Goal: Task Accomplishment & Management: Use online tool/utility

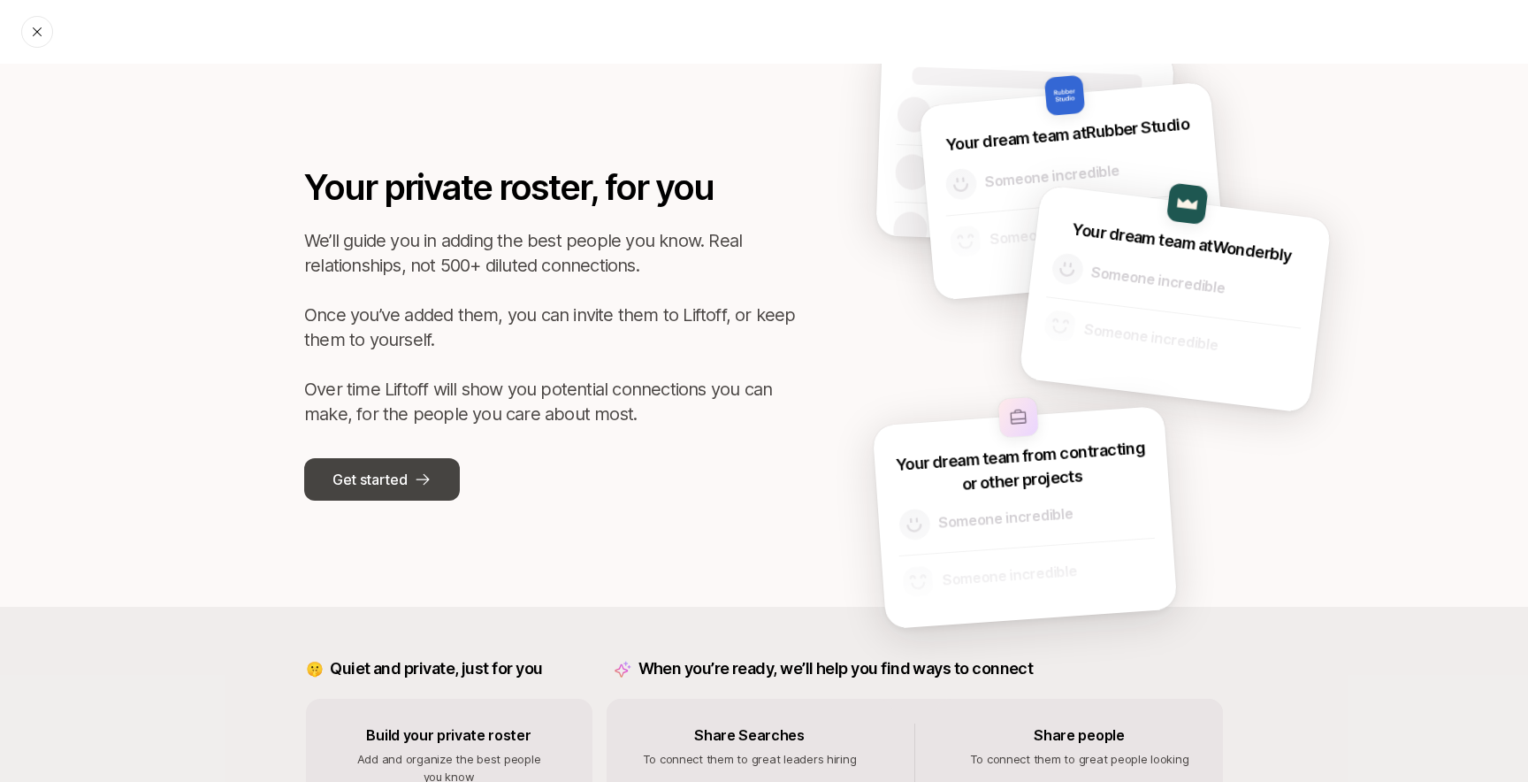
click at [409, 476] on button "Get started" at bounding box center [382, 479] width 156 height 42
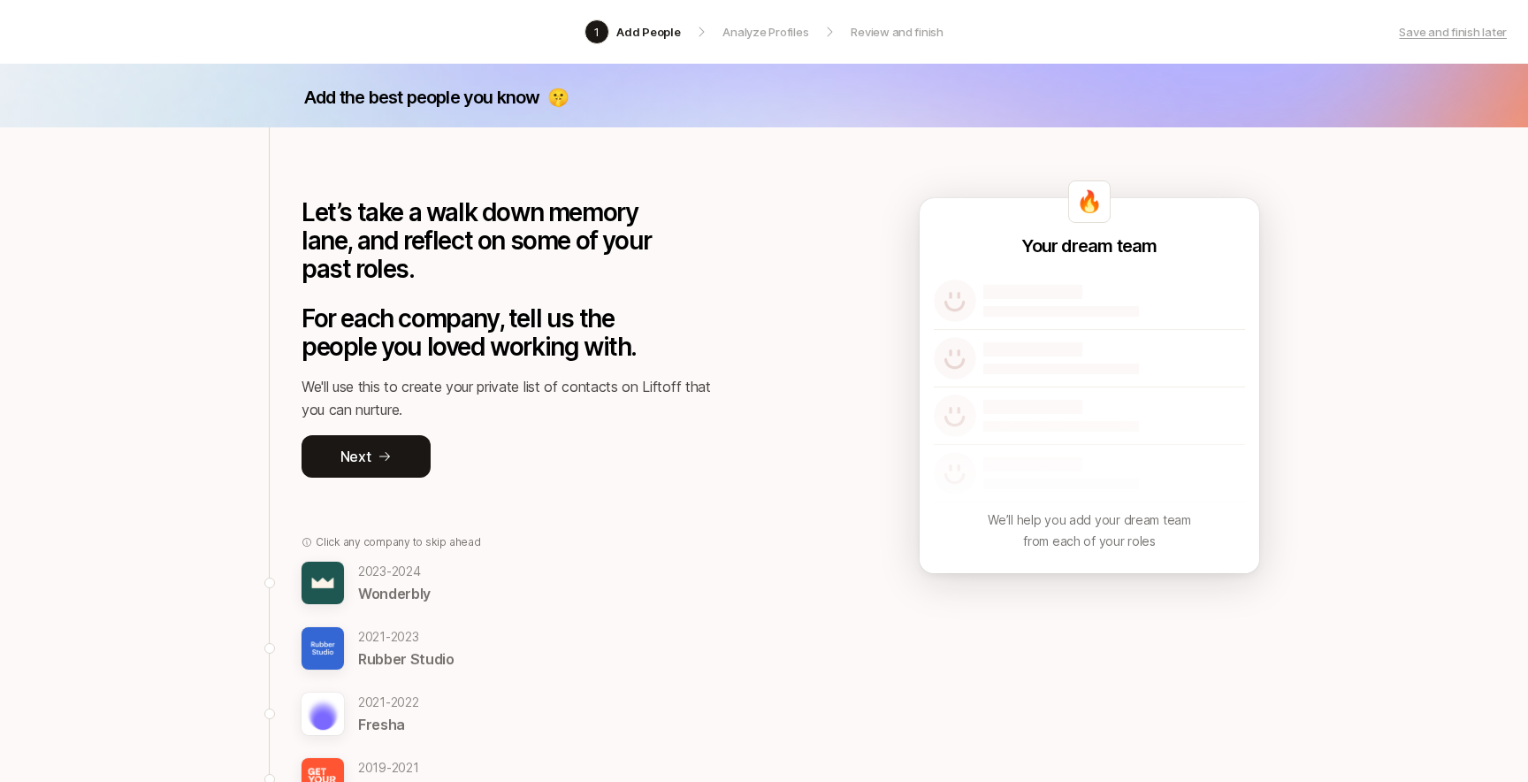
click at [520, 97] on p "Add the best people you know" at bounding box center [422, 97] width 236 height 25
drag, startPoint x: 1022, startPoint y: 526, endPoint x: 1126, endPoint y: 543, distance: 105.7
click at [1125, 542] on p "We’ll help you add your dream team from each of your roles" at bounding box center [1089, 530] width 202 height 42
click at [1155, 532] on p "We’ll help you add your dream team from each of your roles" at bounding box center [1089, 530] width 202 height 42
click at [414, 455] on button "Next" at bounding box center [366, 456] width 129 height 42
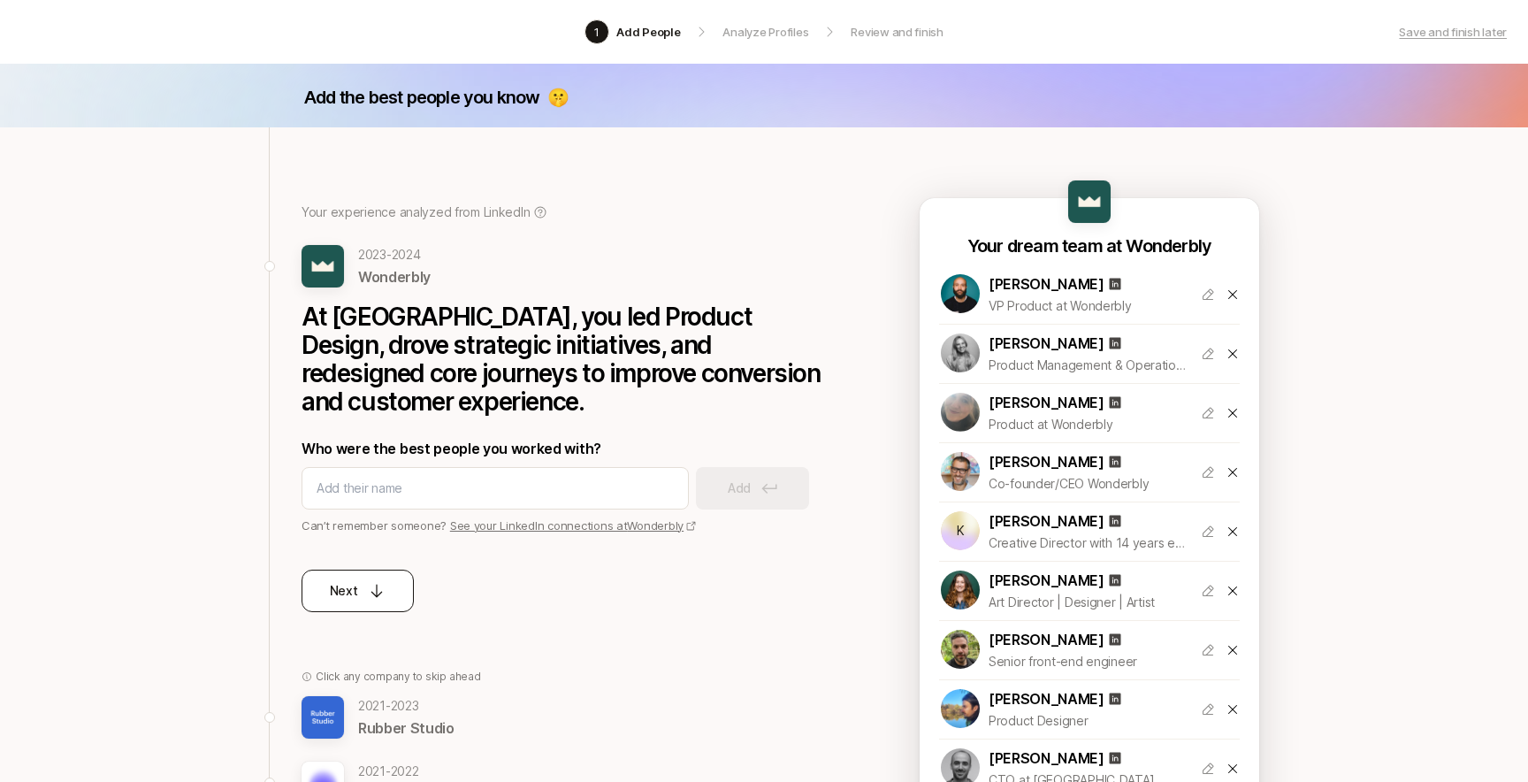
click at [341, 598] on p "Next" at bounding box center [344, 590] width 28 height 21
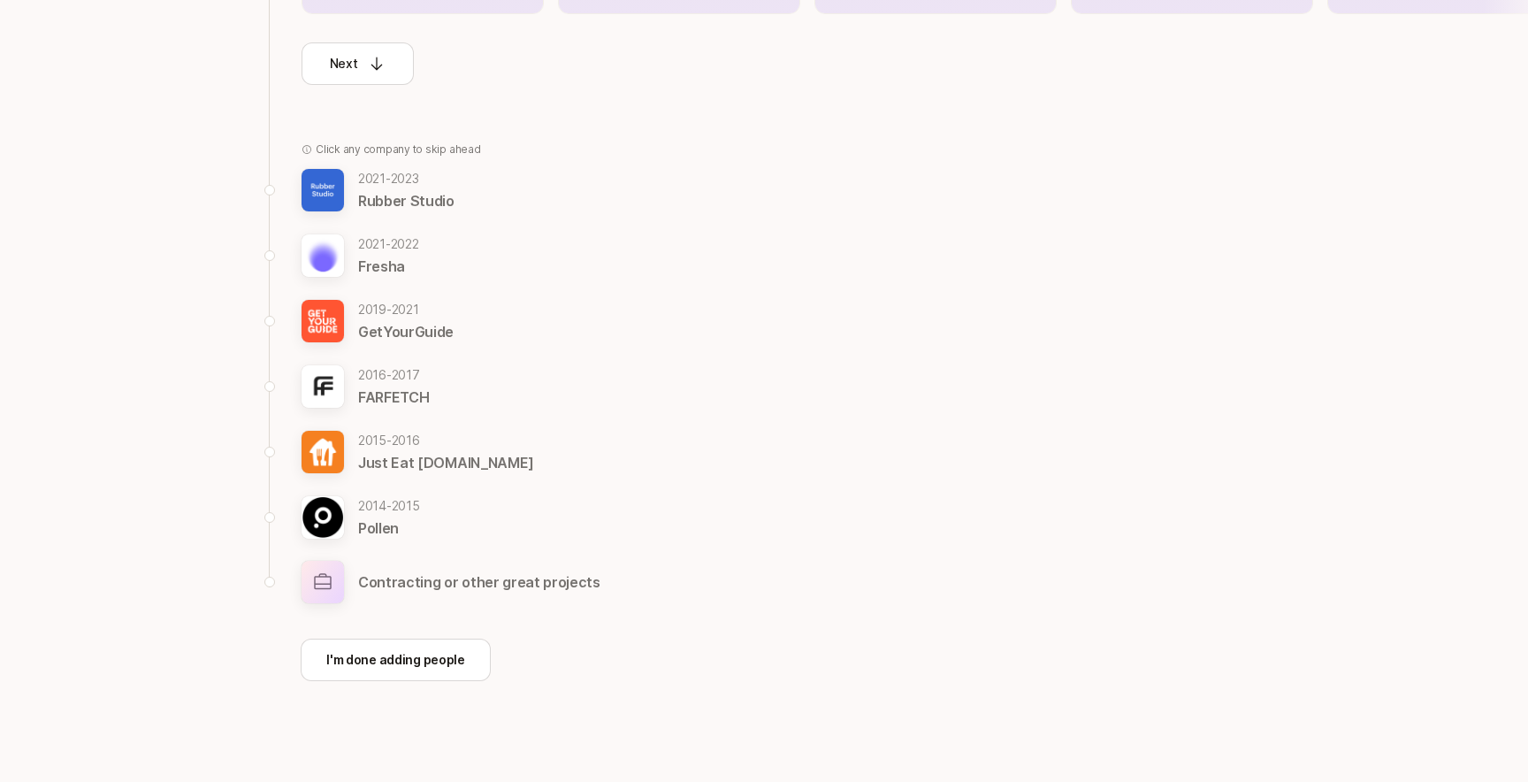
scroll to position [624, 0]
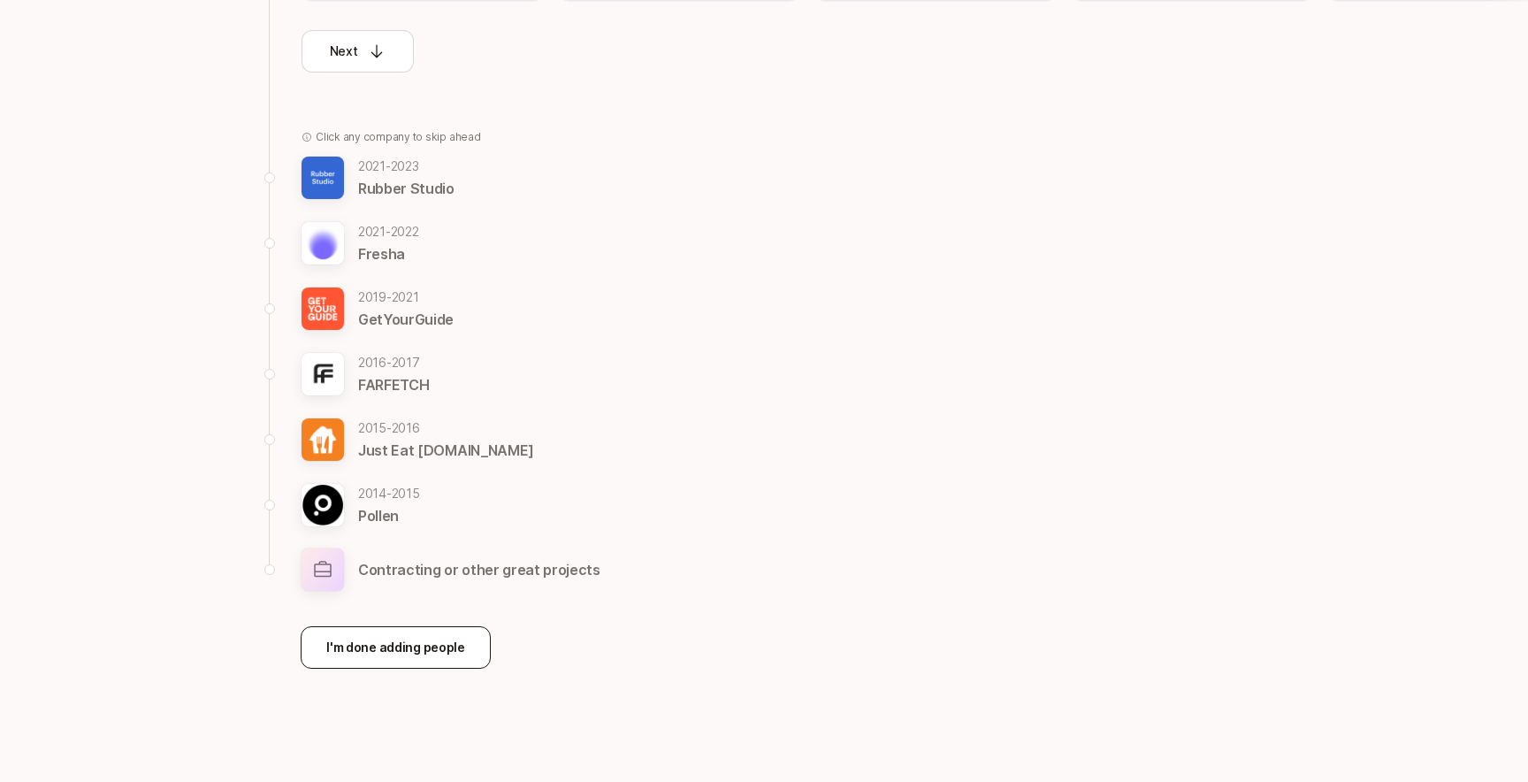
click at [463, 654] on button "I'm done adding people" at bounding box center [396, 647] width 190 height 42
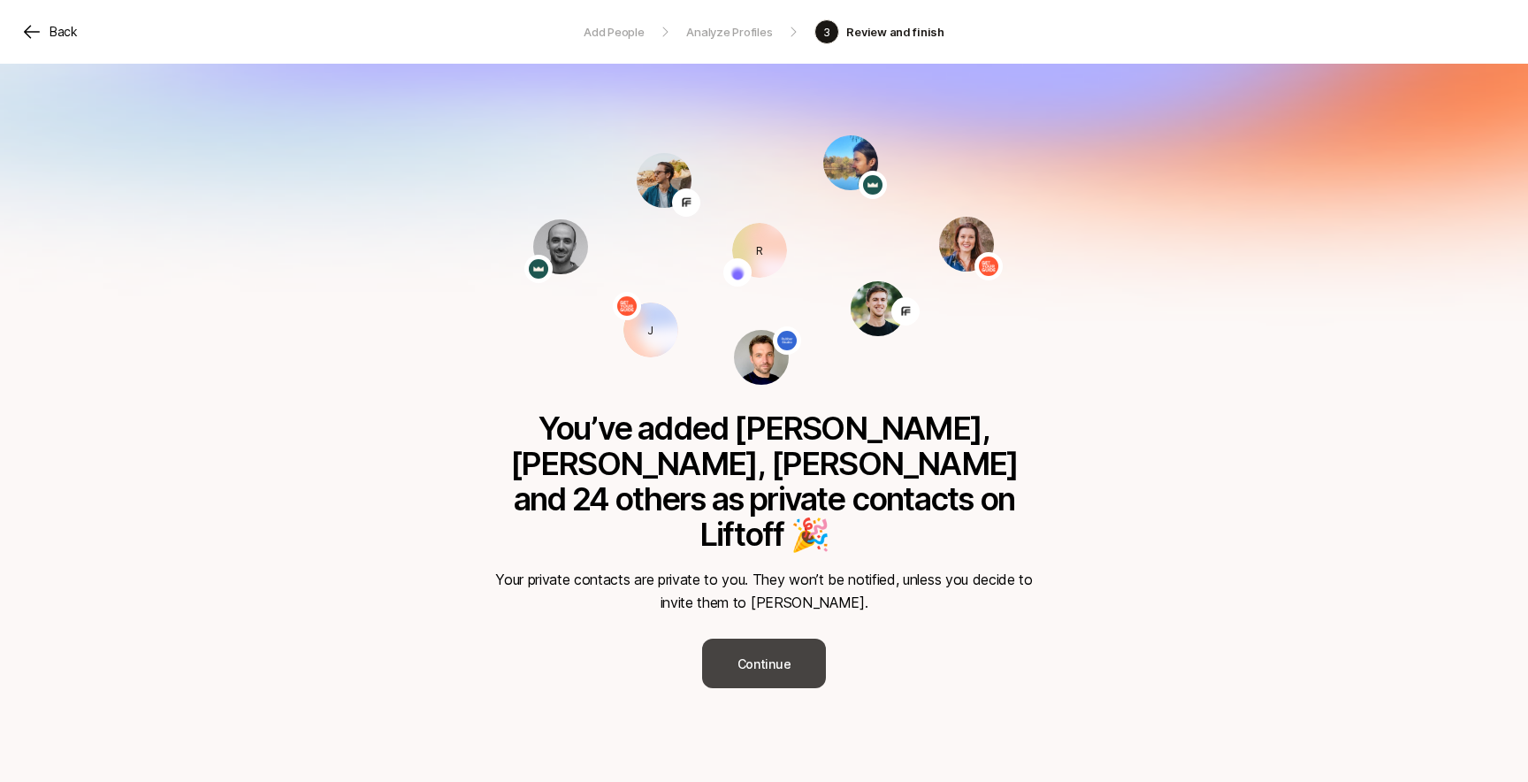
click at [794, 638] on button "Continue" at bounding box center [764, 663] width 124 height 50
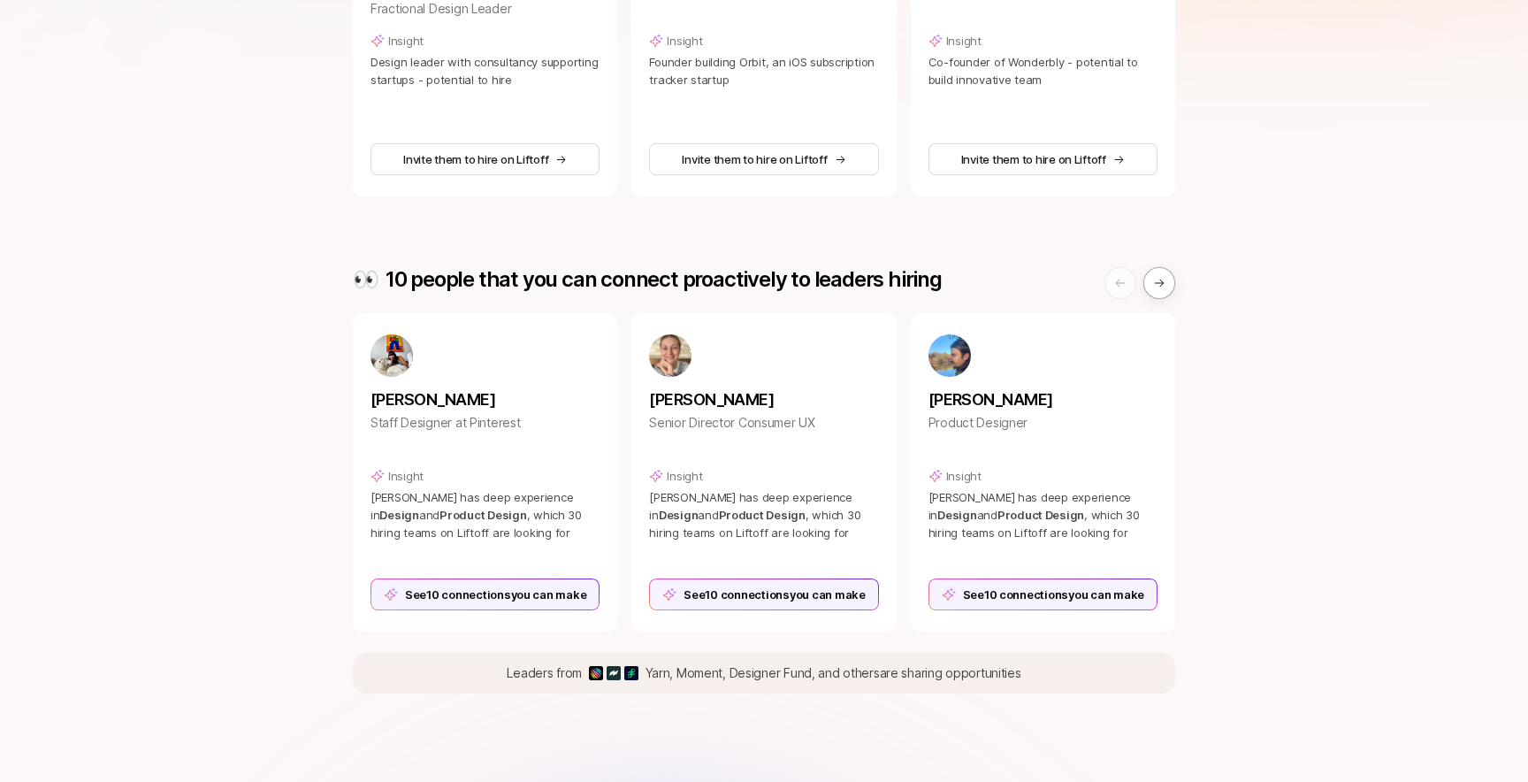
scroll to position [511, 0]
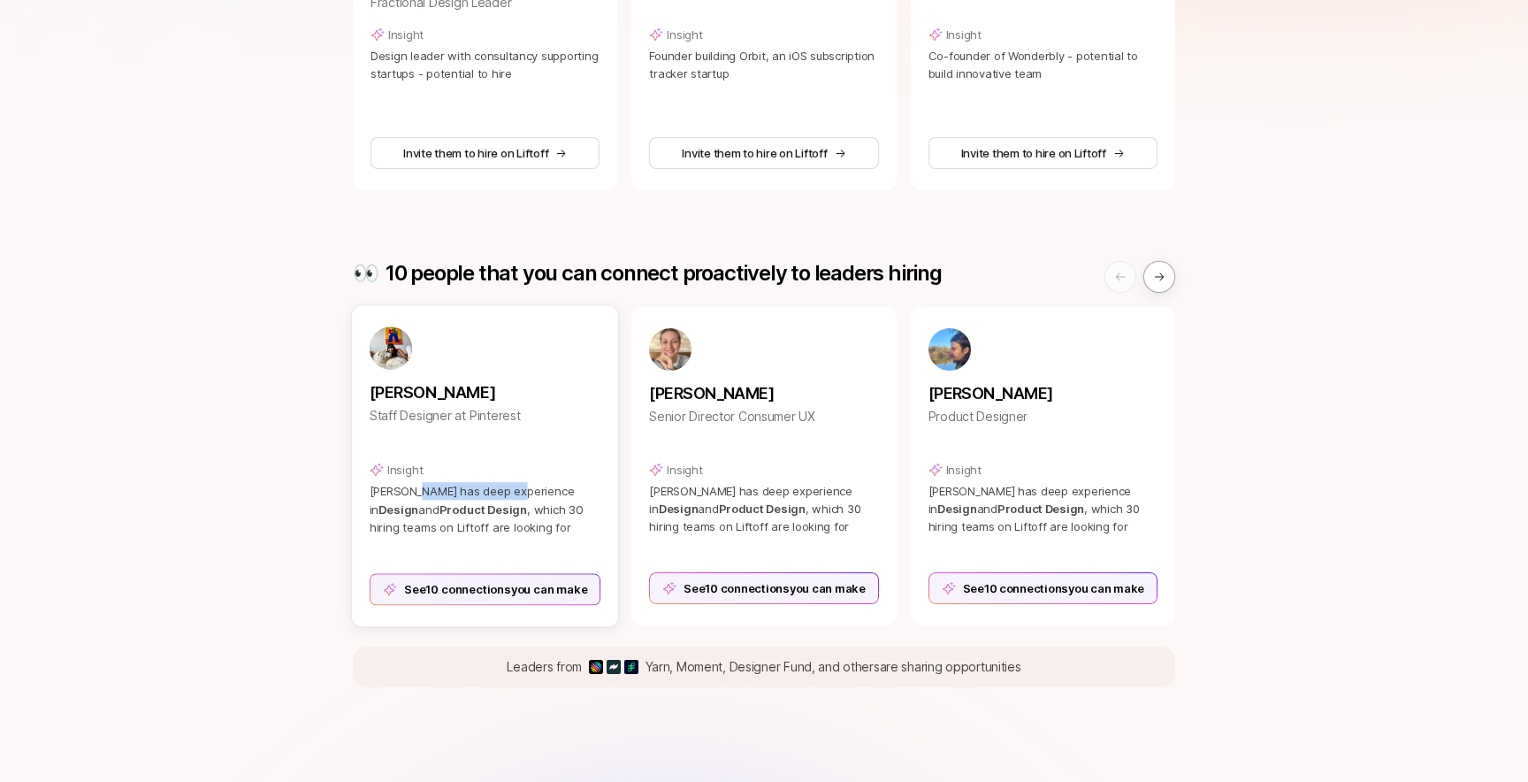
drag, startPoint x: 407, startPoint y: 486, endPoint x: 507, endPoint y: 498, distance: 100.6
click at [506, 498] on p "Vicki has deep experience in Design and Product Design , which 30 hiring teams …" at bounding box center [486, 509] width 232 height 54
click at [538, 504] on span ", which 30 hiring teams on Liftoff are looking for" at bounding box center [476, 517] width 213 height 32
click at [548, 589] on div "See 10 connections you can make" at bounding box center [486, 589] width 232 height 32
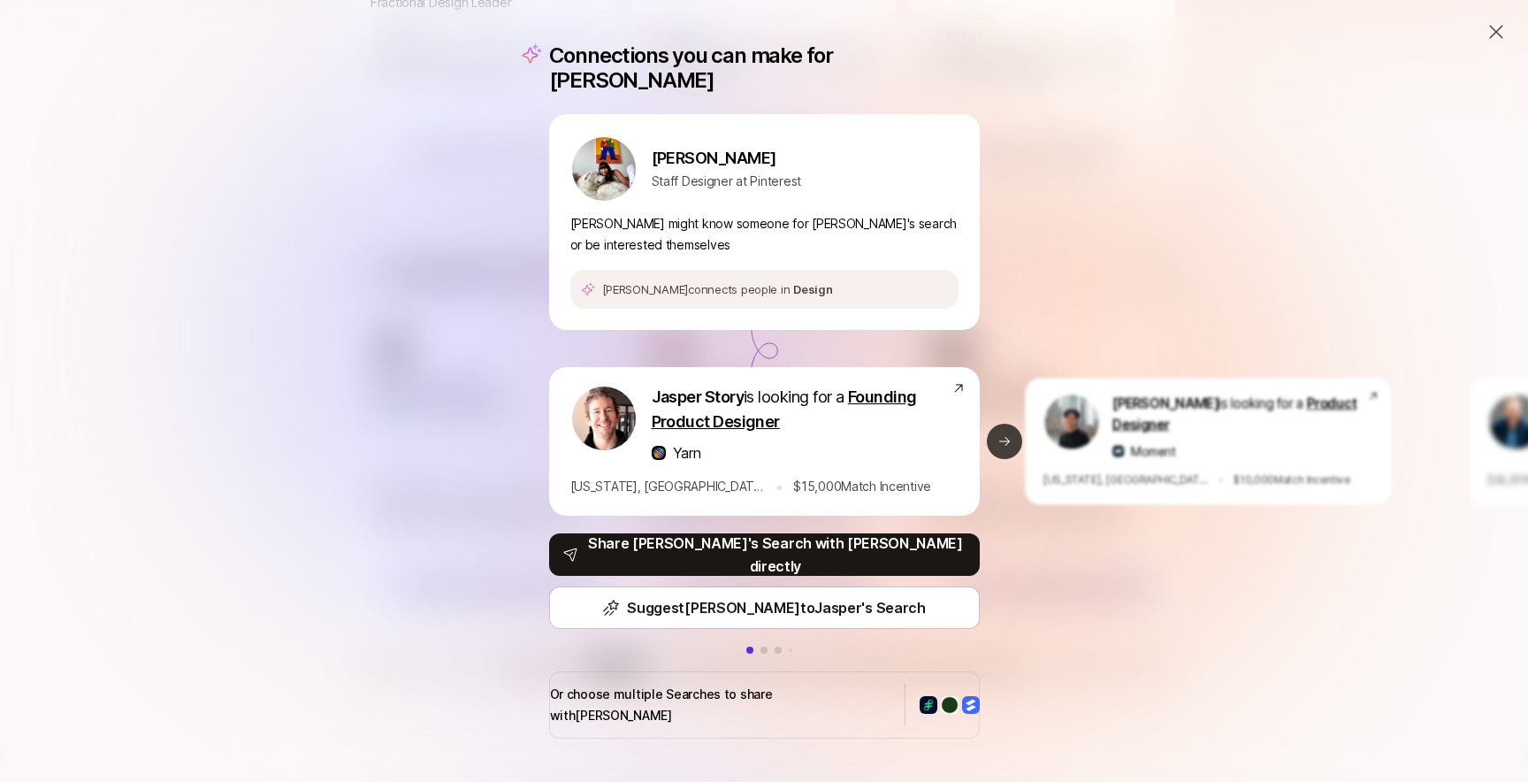
click at [1005, 438] on icon at bounding box center [1004, 441] width 14 height 14
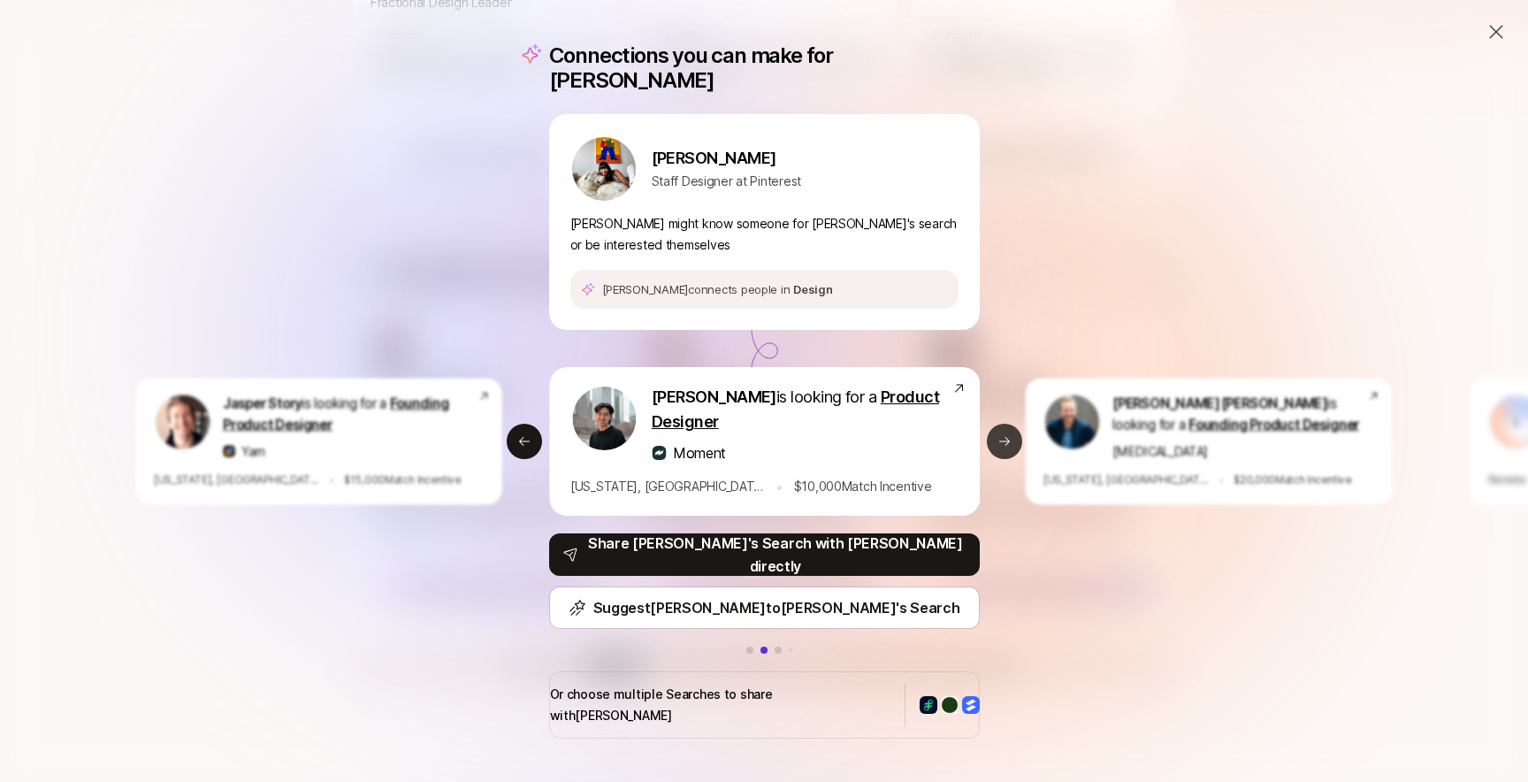
click at [1005, 438] on icon at bounding box center [1004, 441] width 14 height 14
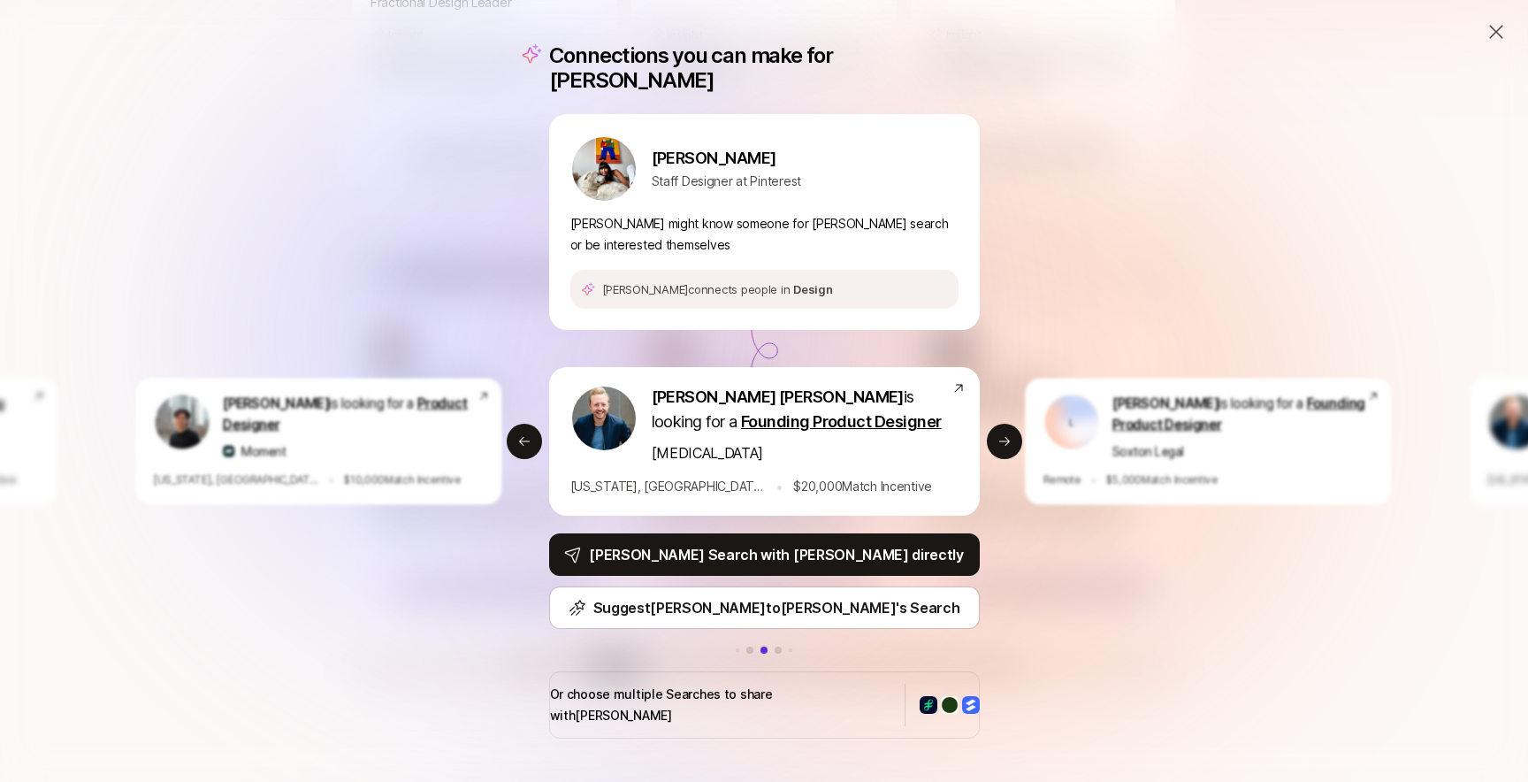
click at [1497, 19] on div "Connections you can make for Vicki Vicki Tan Staff Designer at Pinterest Vicki …" at bounding box center [764, 391] width 1528 height 782
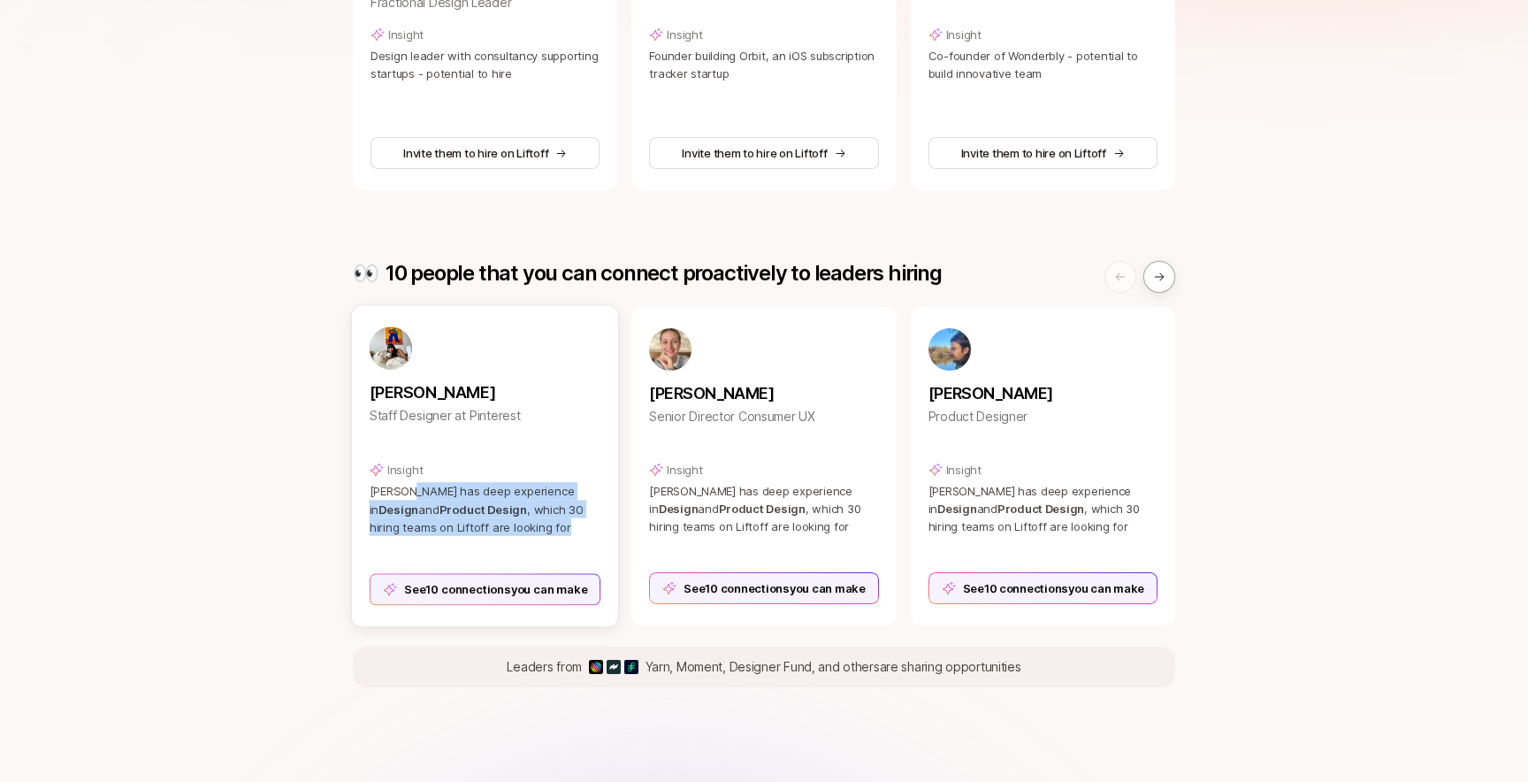
drag, startPoint x: 407, startPoint y: 498, endPoint x: 508, endPoint y: 517, distance: 103.5
click at [508, 518] on p "Vicki has deep experience in Design and Product Design , which 30 hiring teams …" at bounding box center [486, 509] width 232 height 54
click at [259, 411] on div "Skip for now Here are some ways to help the people you added hire or connect Li…" at bounding box center [764, 338] width 1528 height 1571
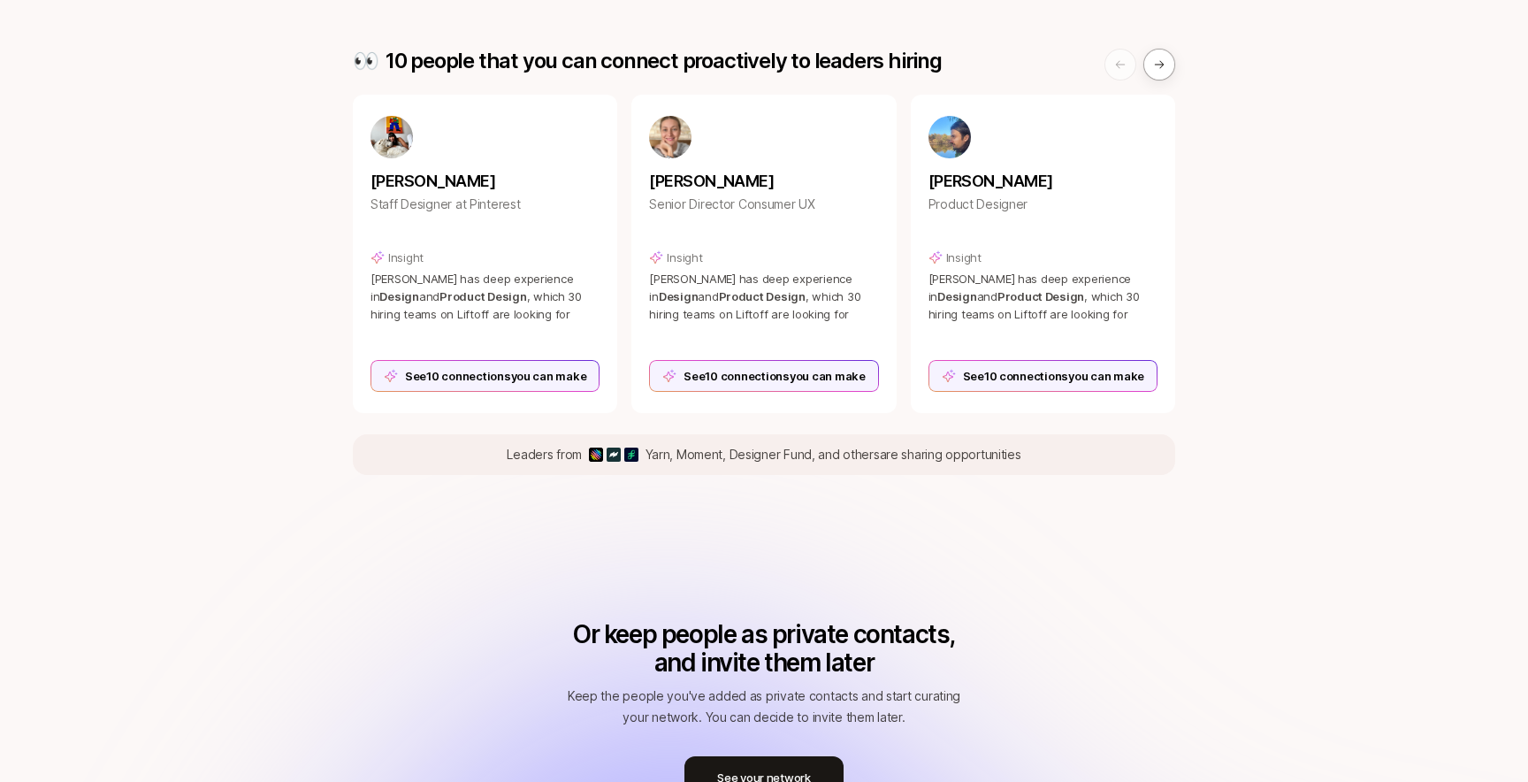
scroll to position [0, 0]
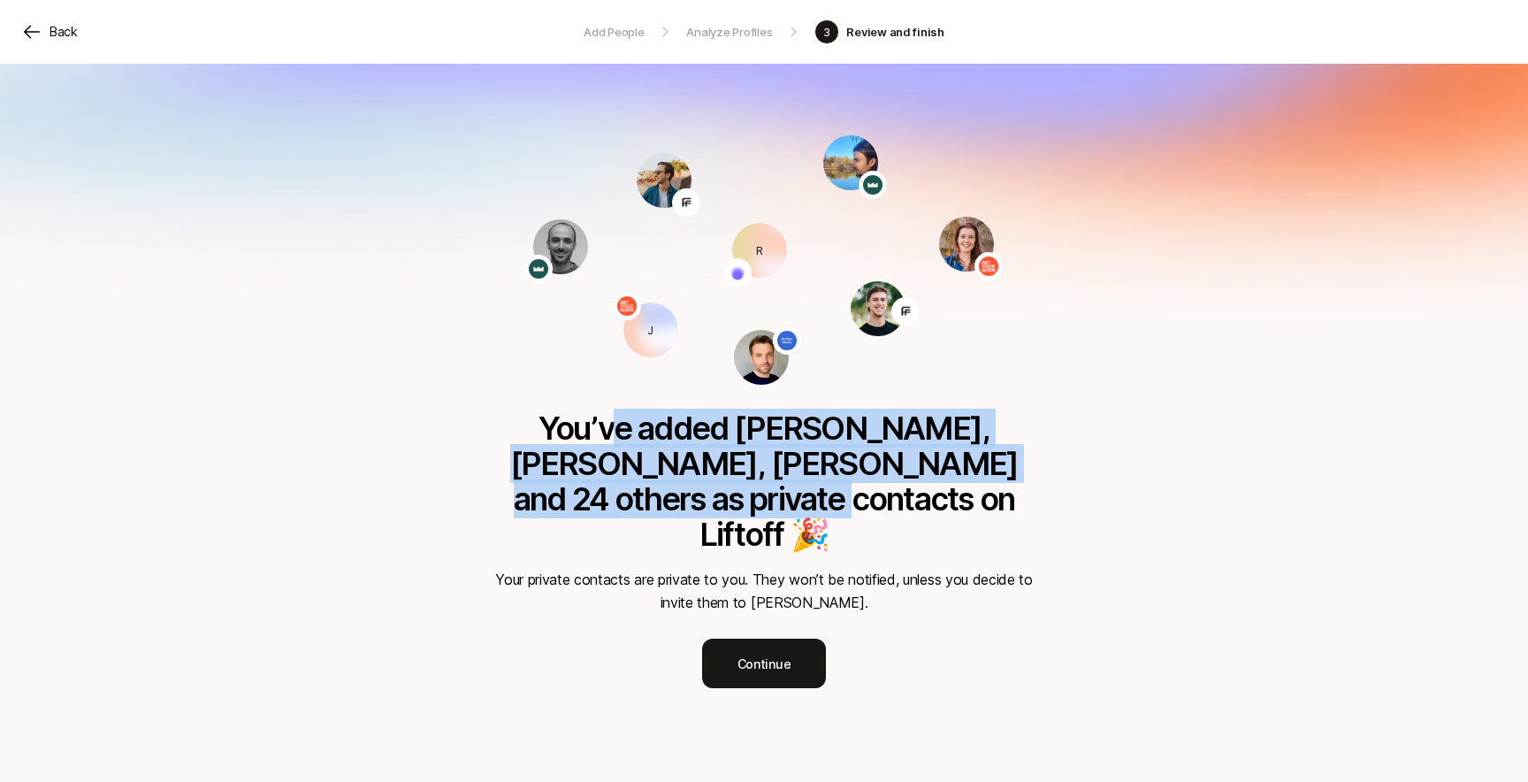
drag, startPoint x: 563, startPoint y: 424, endPoint x: 972, endPoint y: 479, distance: 412.2
click at [972, 479] on p "You’ve added Robert, Josh, Justine and 24 others as private contacts on Liftoff…" at bounding box center [764, 480] width 566 height 141
click at [1004, 462] on p "You’ve added Robert, Josh, Justine and 24 others as private contacts on Liftoff…" at bounding box center [764, 480] width 566 height 141
drag, startPoint x: 498, startPoint y: 424, endPoint x: 982, endPoint y: 472, distance: 487.0
click at [982, 470] on p "You’ve added Robert, Josh, Justine and 24 others as private contacts on Liftoff…" at bounding box center [764, 480] width 566 height 141
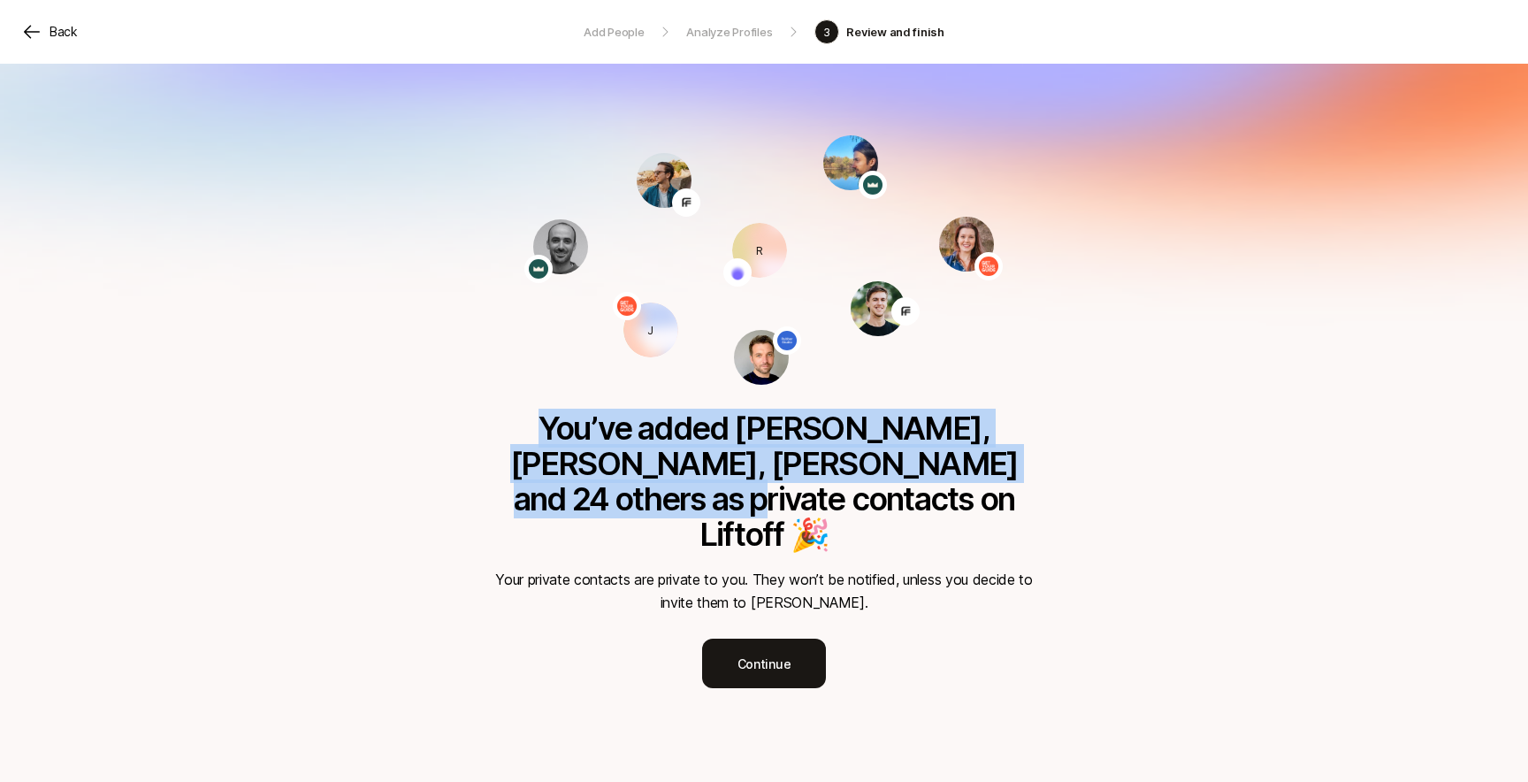
click at [1032, 456] on p "You’ve added Robert, Josh, Justine and 24 others as private contacts on Liftoff…" at bounding box center [764, 480] width 566 height 141
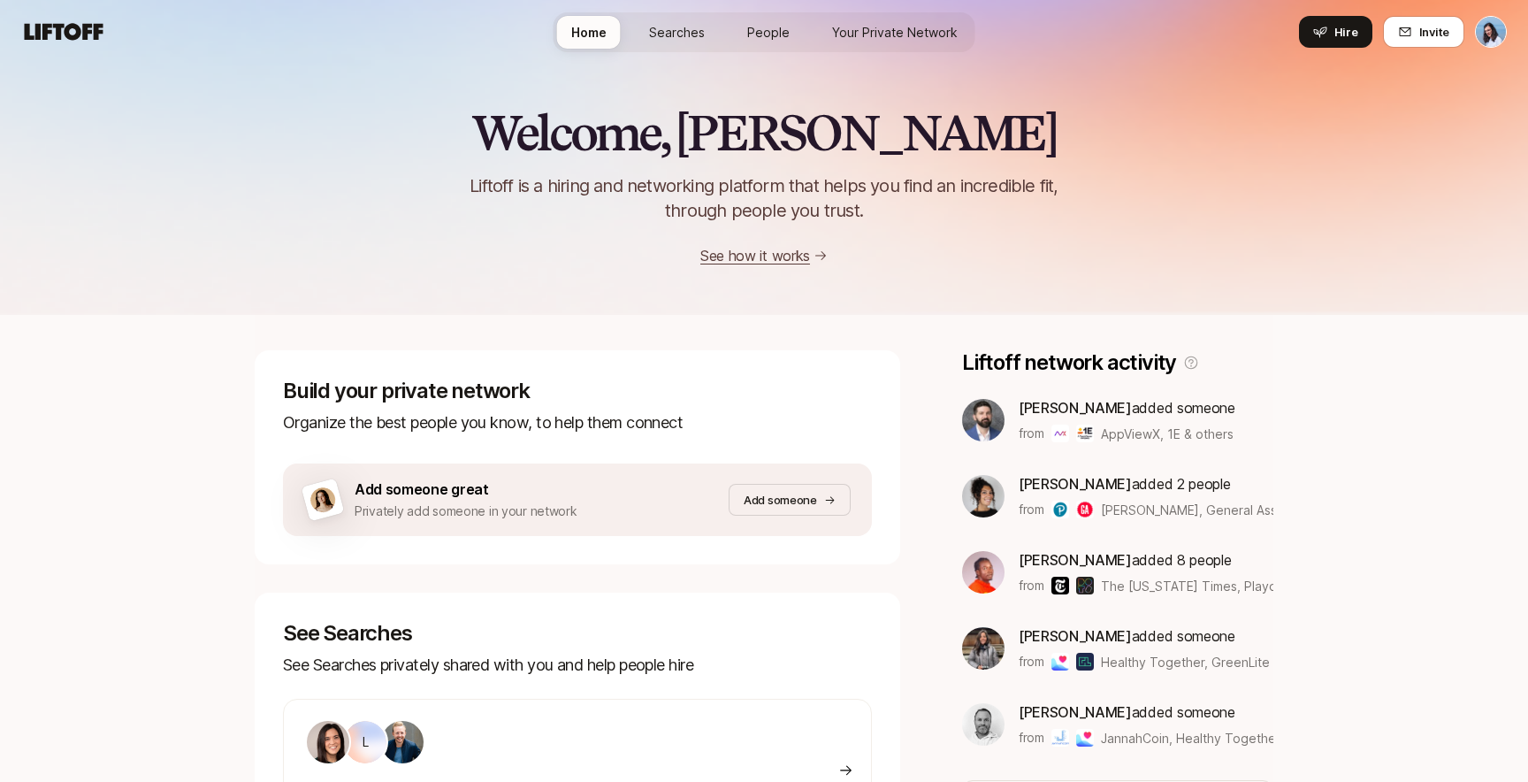
click at [670, 32] on span "Searches" at bounding box center [677, 32] width 56 height 19
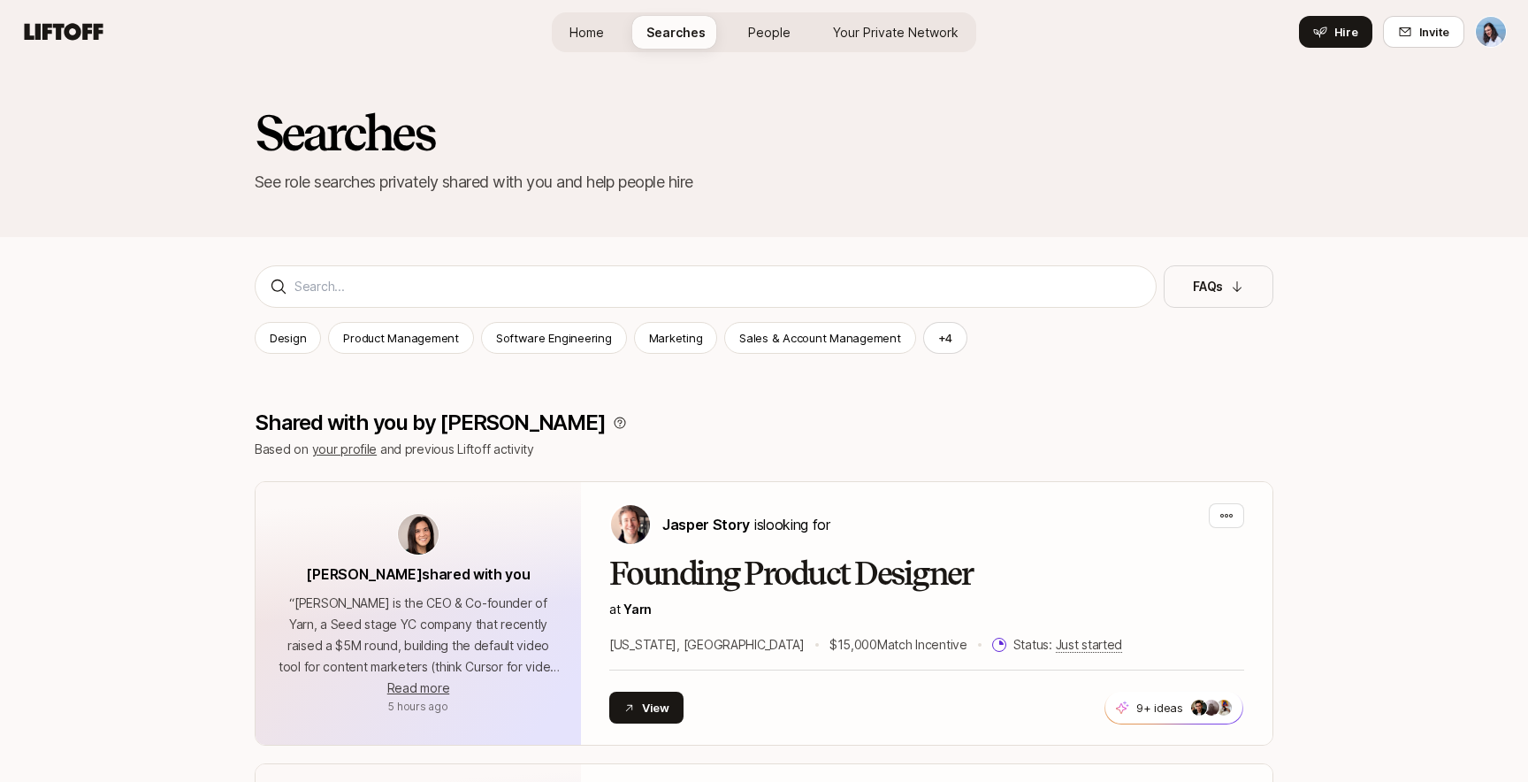
click at [777, 45] on link "People" at bounding box center [769, 32] width 71 height 33
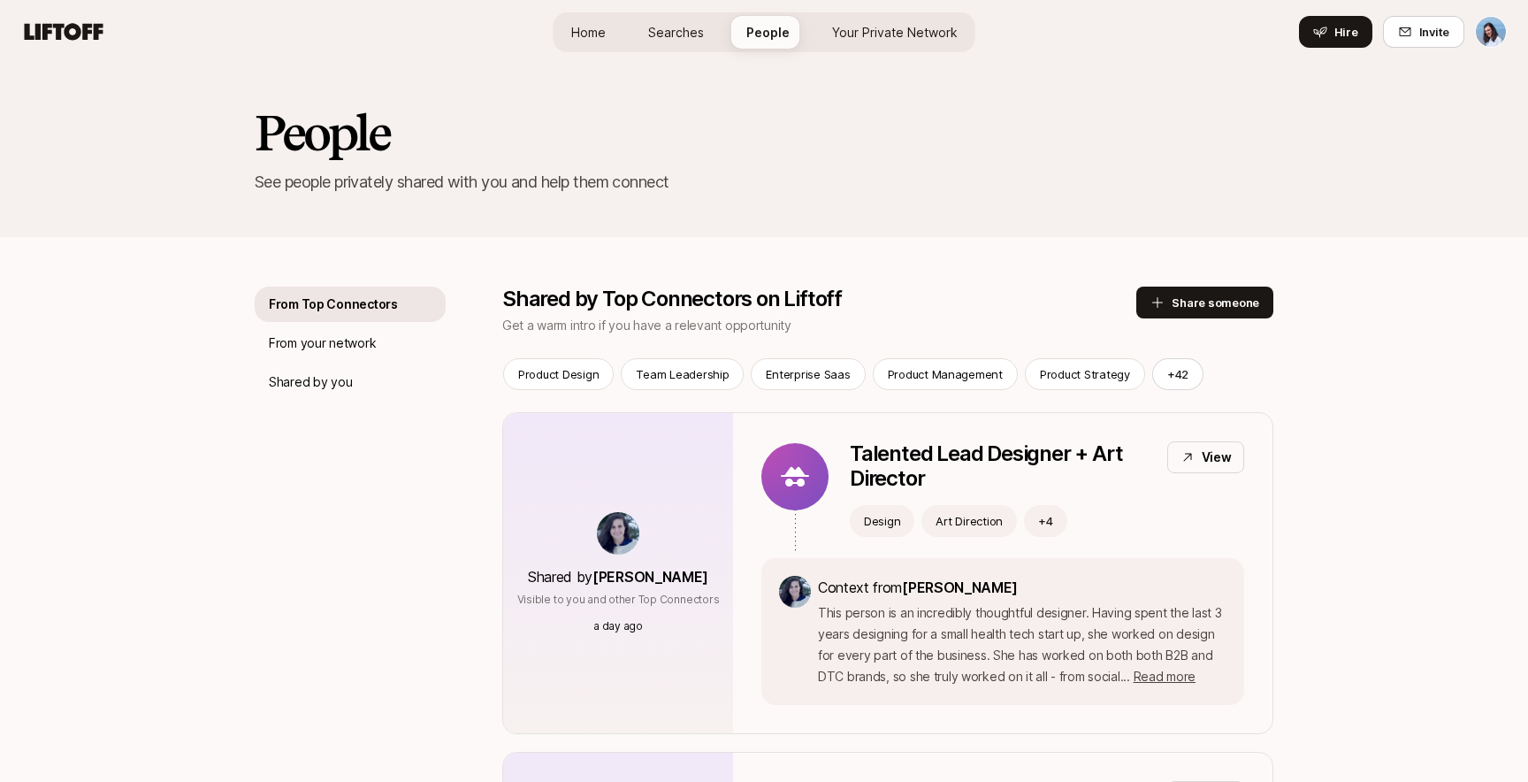
click at [890, 41] on span "Your Private Network" at bounding box center [895, 32] width 126 height 19
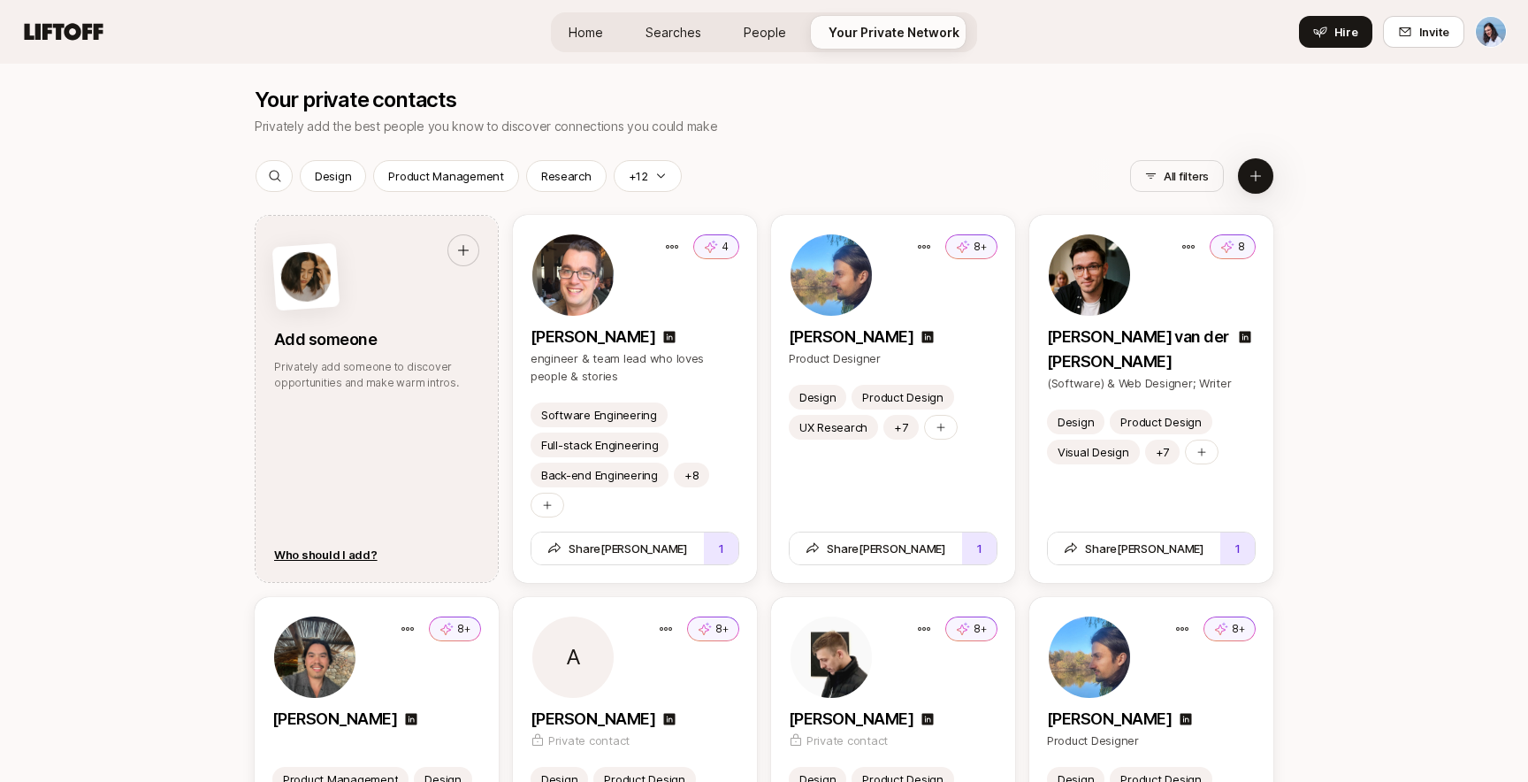
scroll to position [2100, 0]
